Goal: Navigation & Orientation: Find specific page/section

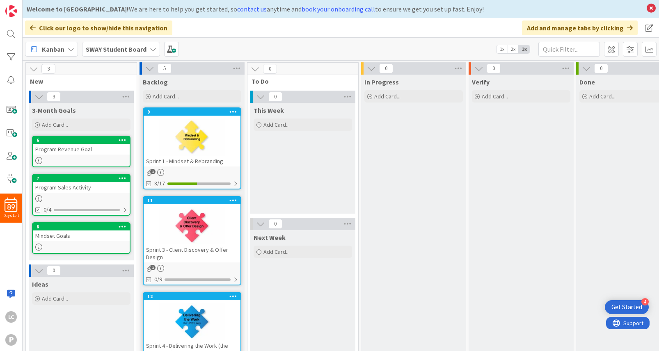
click at [202, 170] on div "1" at bounding box center [192, 172] width 97 height 7
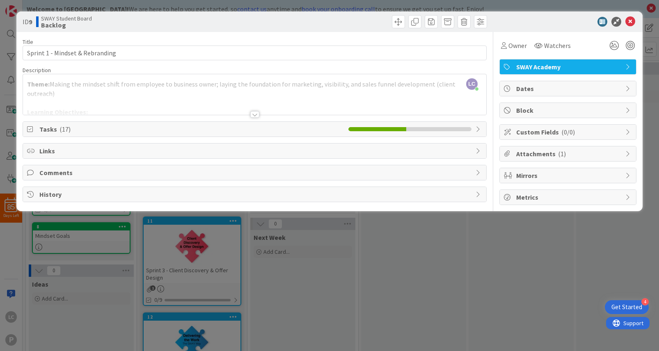
click at [480, 129] on icon at bounding box center [479, 129] width 7 height 7
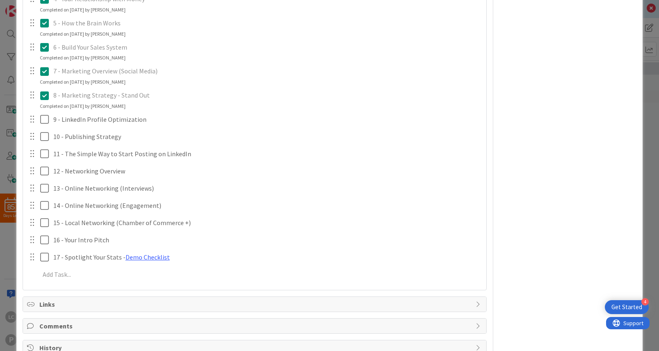
scroll to position [283, 0]
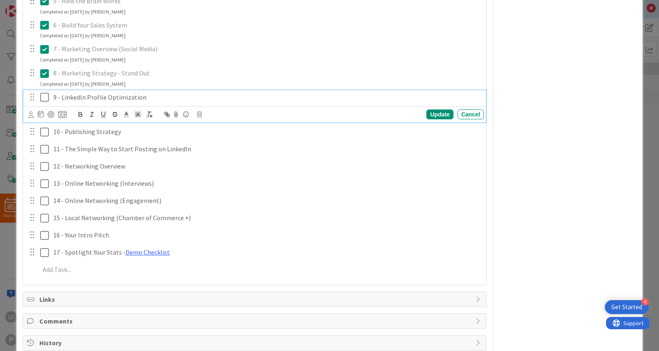
click at [40, 94] on icon at bounding box center [44, 97] width 9 height 10
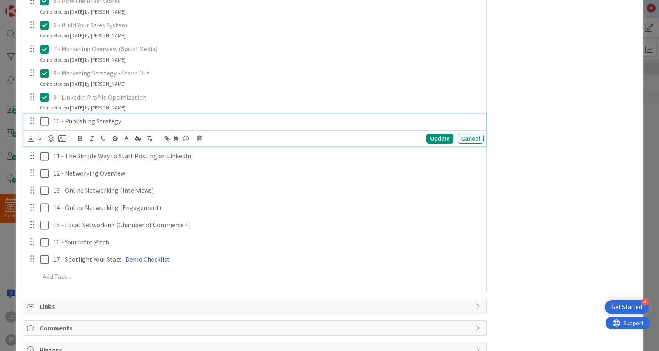
drag, startPoint x: 43, startPoint y: 119, endPoint x: 42, endPoint y: 126, distance: 7.4
click at [42, 121] on icon at bounding box center [44, 122] width 9 height 10
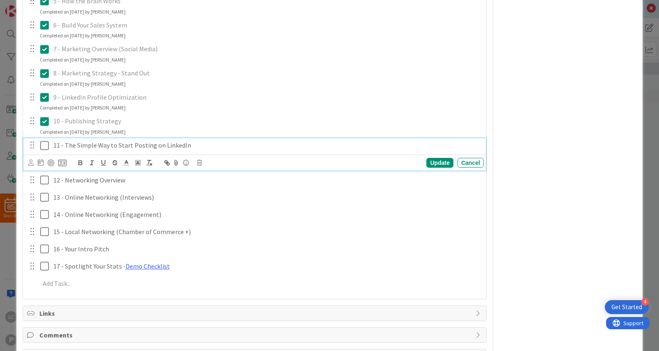
drag, startPoint x: 44, startPoint y: 147, endPoint x: 43, endPoint y: 151, distance: 4.2
click at [43, 149] on icon at bounding box center [44, 146] width 9 height 10
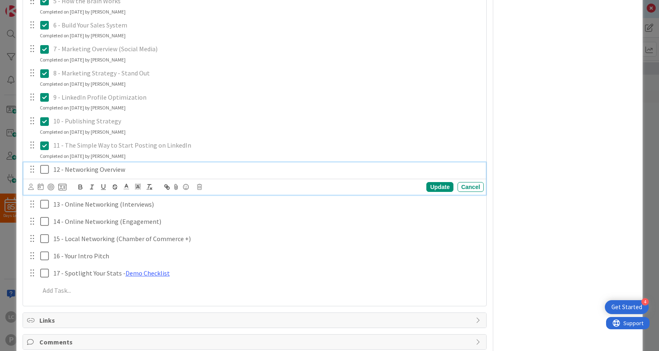
click at [41, 169] on icon at bounding box center [44, 170] width 9 height 10
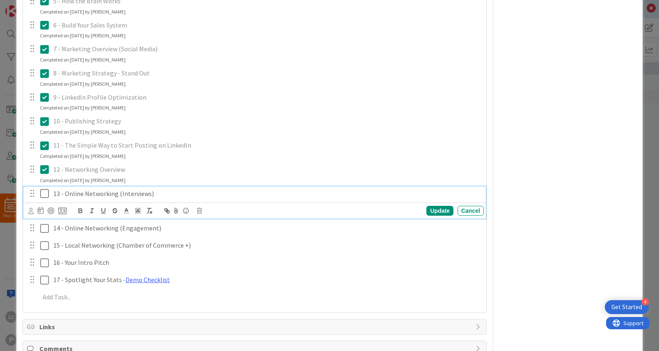
drag, startPoint x: 44, startPoint y: 193, endPoint x: 48, endPoint y: 212, distance: 19.4
click at [44, 193] on icon at bounding box center [44, 194] width 9 height 10
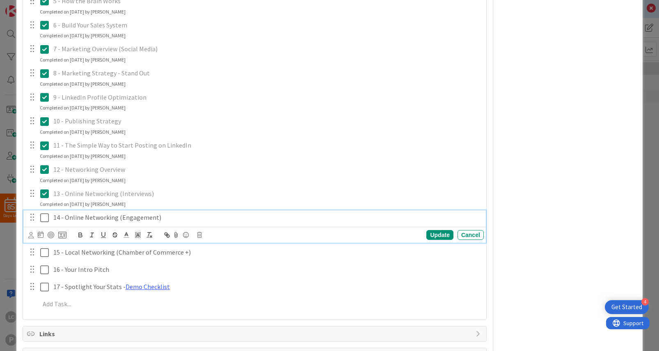
click at [45, 218] on icon at bounding box center [44, 218] width 9 height 10
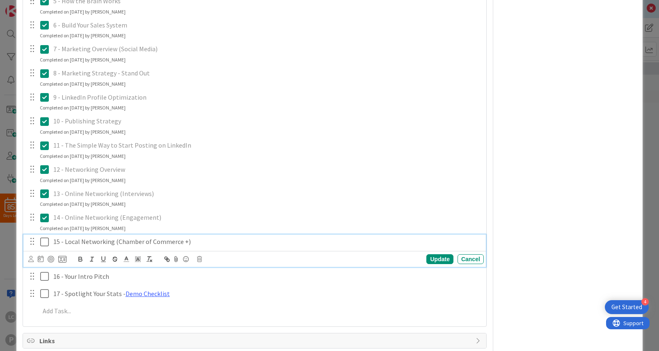
drag, startPoint x: 44, startPoint y: 243, endPoint x: 44, endPoint y: 257, distance: 14.4
click at [44, 245] on icon at bounding box center [44, 242] width 9 height 10
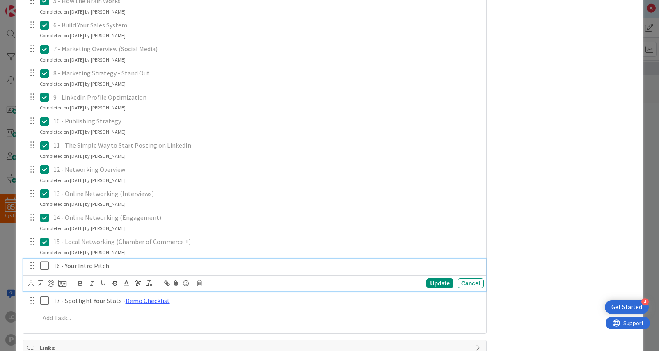
click at [42, 266] on icon at bounding box center [44, 266] width 9 height 10
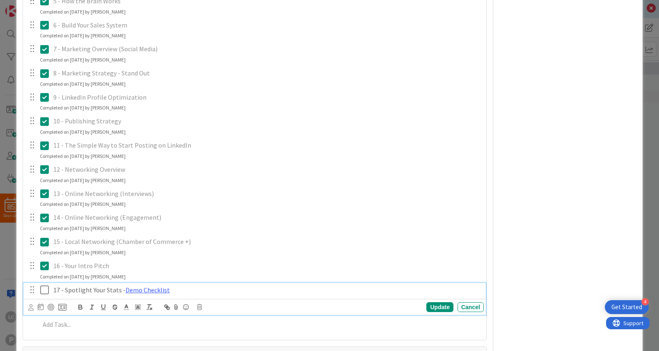
click at [42, 288] on icon at bounding box center [44, 290] width 9 height 10
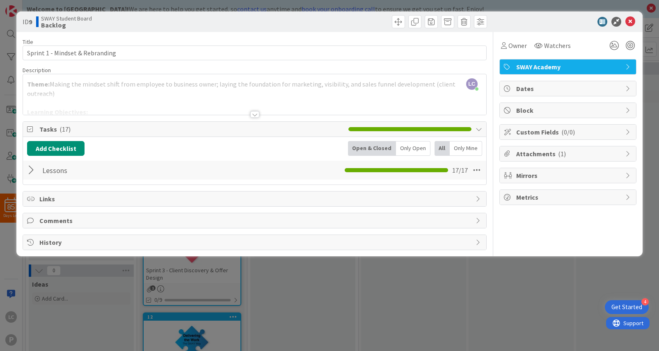
scroll to position [0, 0]
click at [630, 22] on icon at bounding box center [631, 22] width 10 height 10
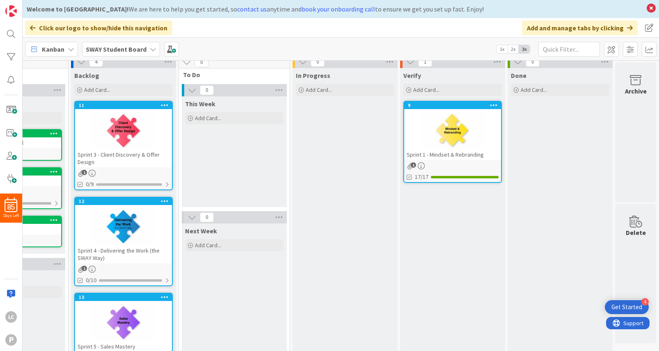
scroll to position [0, 75]
